Goal: Task Accomplishment & Management: Use online tool/utility

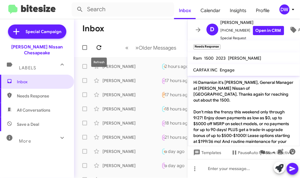
click at [100, 47] on icon at bounding box center [98, 47] width 7 height 7
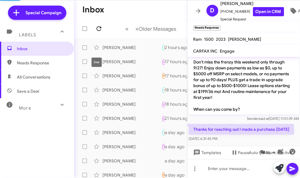
scroll to position [25, 0]
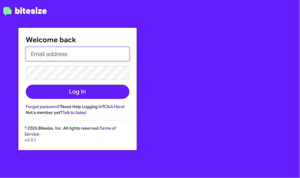
click at [104, 51] on input "email" at bounding box center [78, 54] width 104 height 14
type input "[EMAIL_ADDRESS][PERSON_NAME][DOMAIN_NAME]"
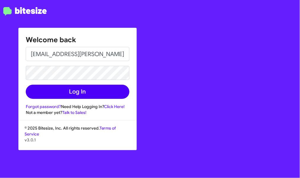
click at [109, 97] on button "Log In" at bounding box center [78, 92] width 104 height 14
